Goal: Information Seeking & Learning: Learn about a topic

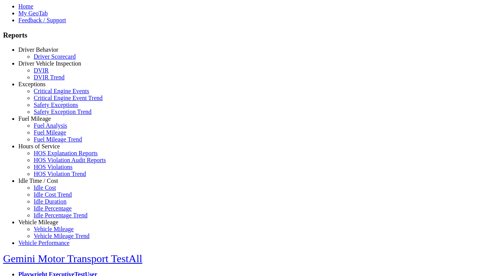
click at [44, 87] on link "Exceptions" at bounding box center [31, 84] width 27 height 7
click at [50, 101] on link "Critical Engine Event Trend" at bounding box center [68, 98] width 69 height 7
select select
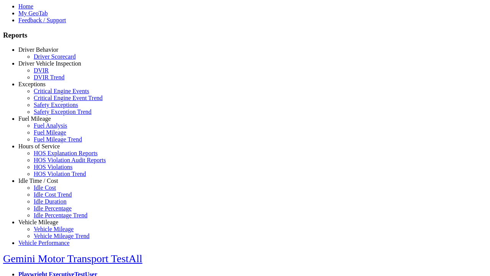
select select
